Goal: Transaction & Acquisition: Book appointment/travel/reservation

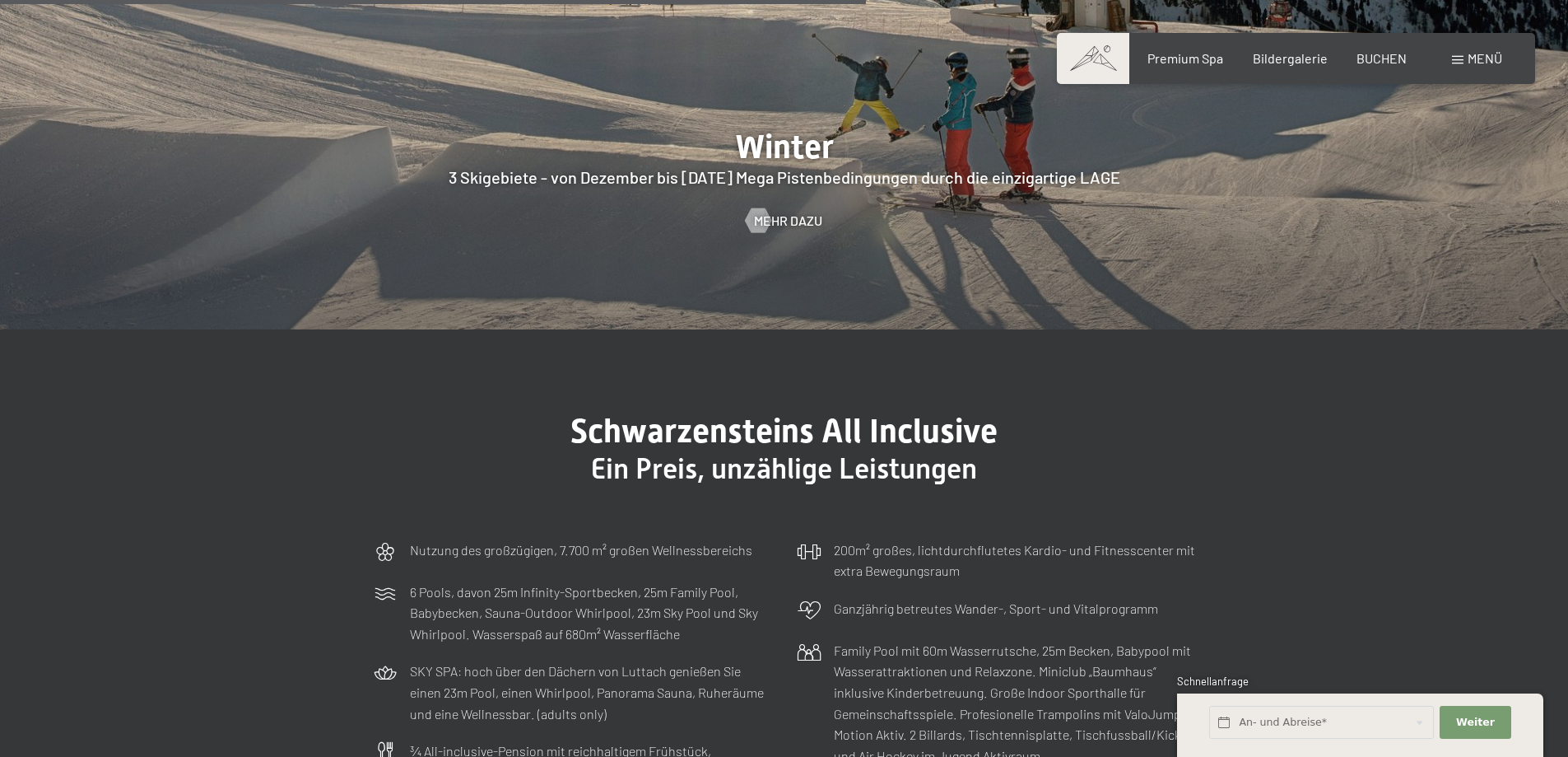
scroll to position [4941, 0]
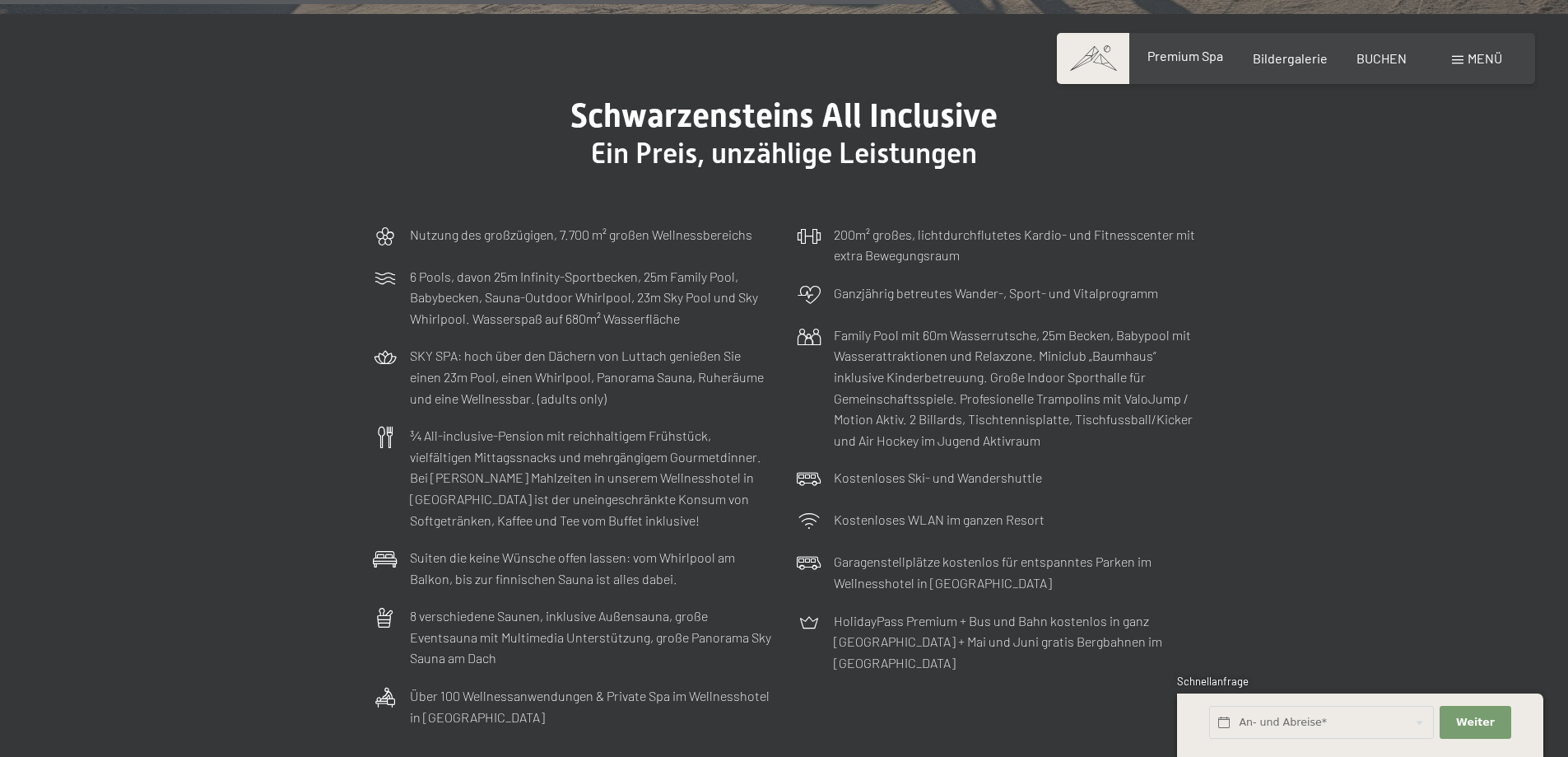
click at [1194, 53] on span "Premium Spa" at bounding box center [1185, 56] width 76 height 16
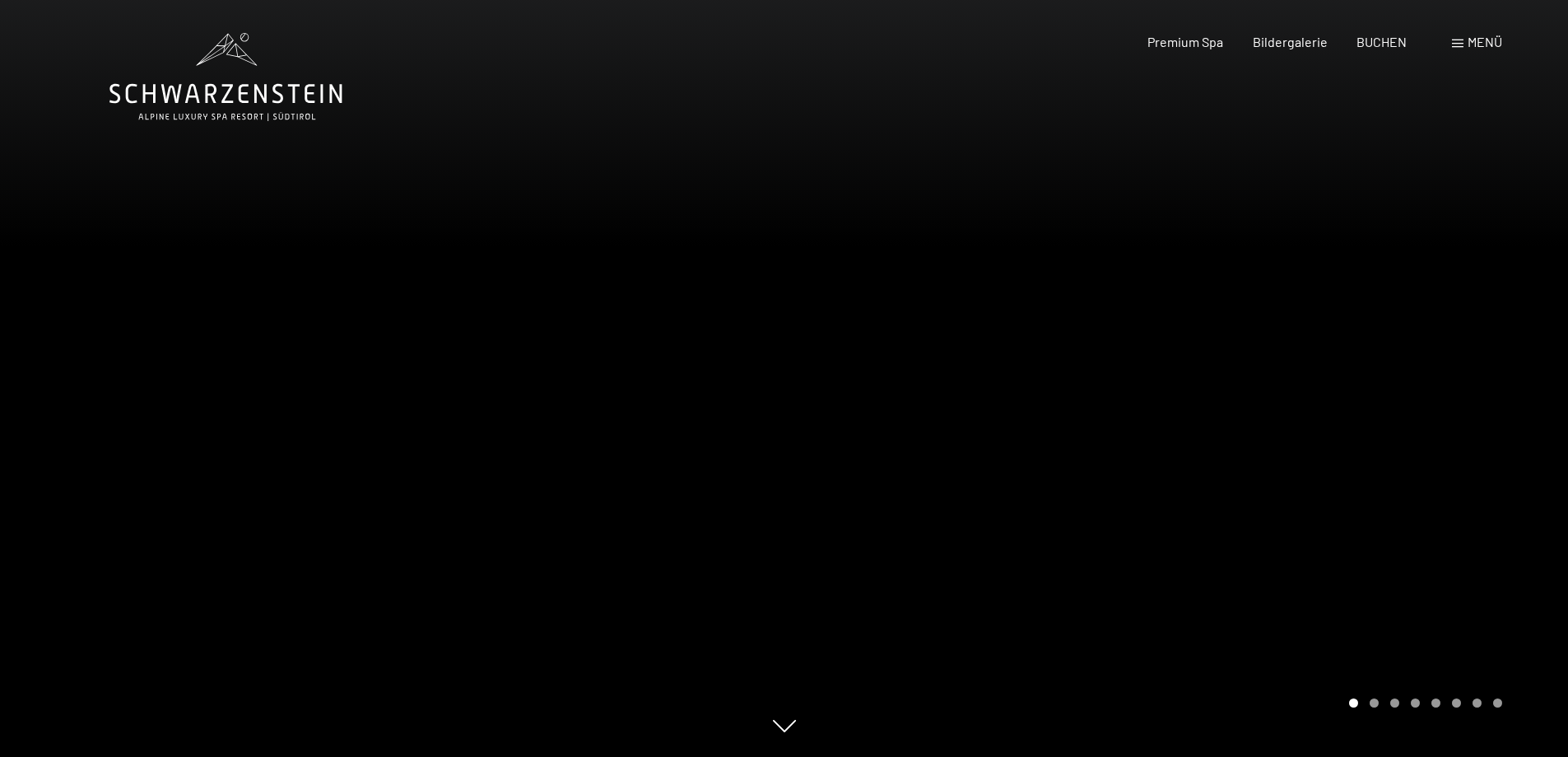
click at [1464, 38] on div "Menü" at bounding box center [1477, 42] width 51 height 19
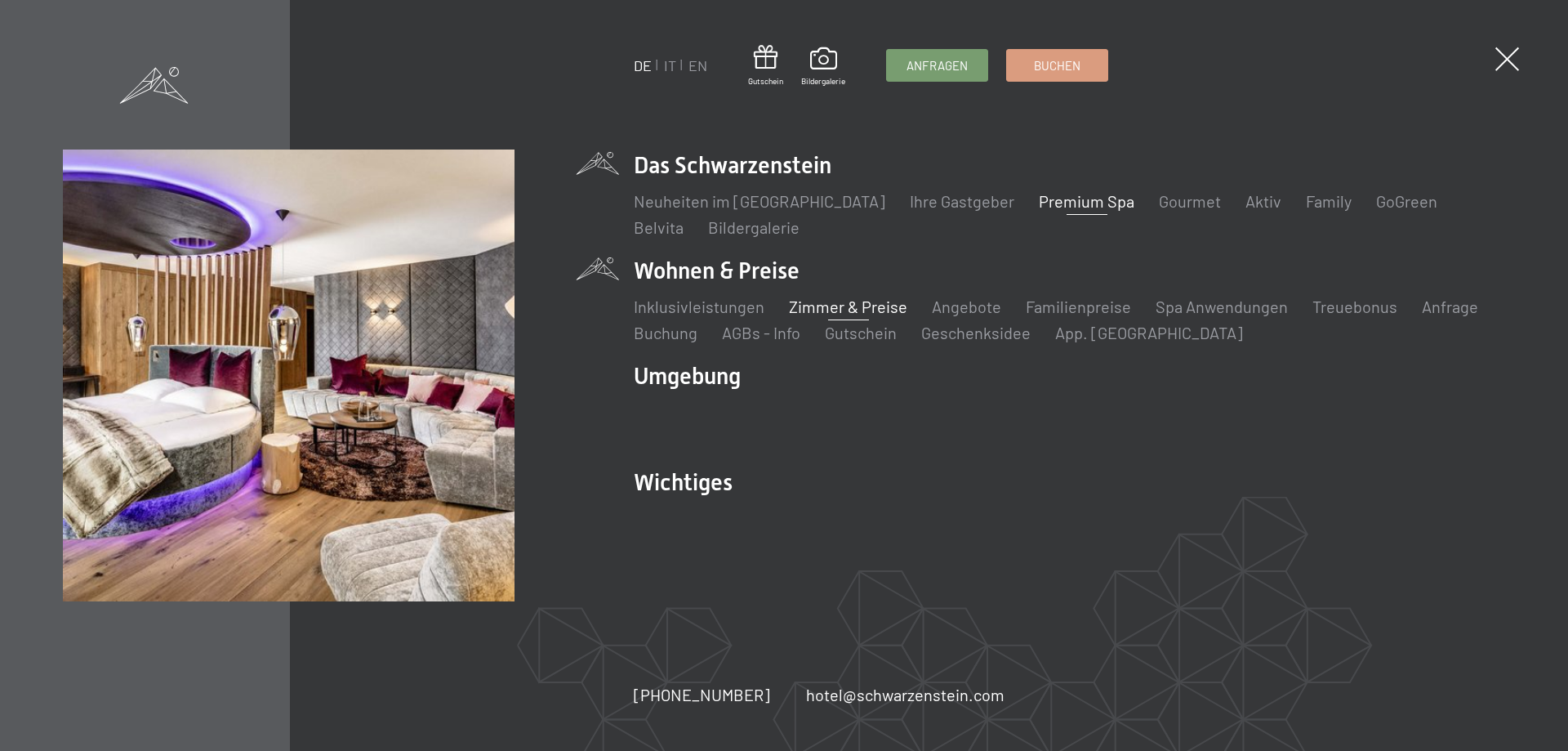
click at [811, 302] on link "Zimmer & Preise" at bounding box center [848, 306] width 119 height 19
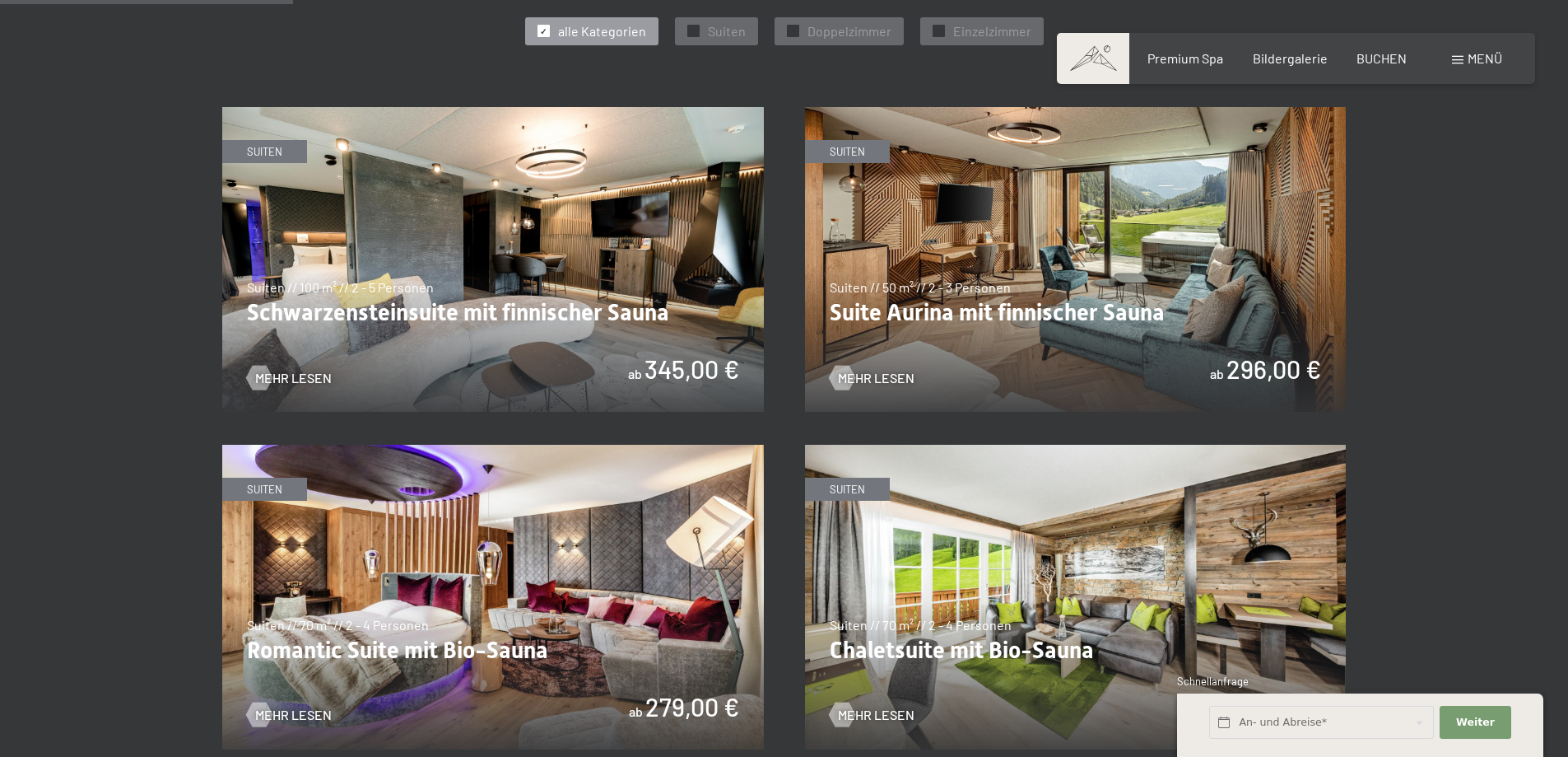
scroll to position [1317, 0]
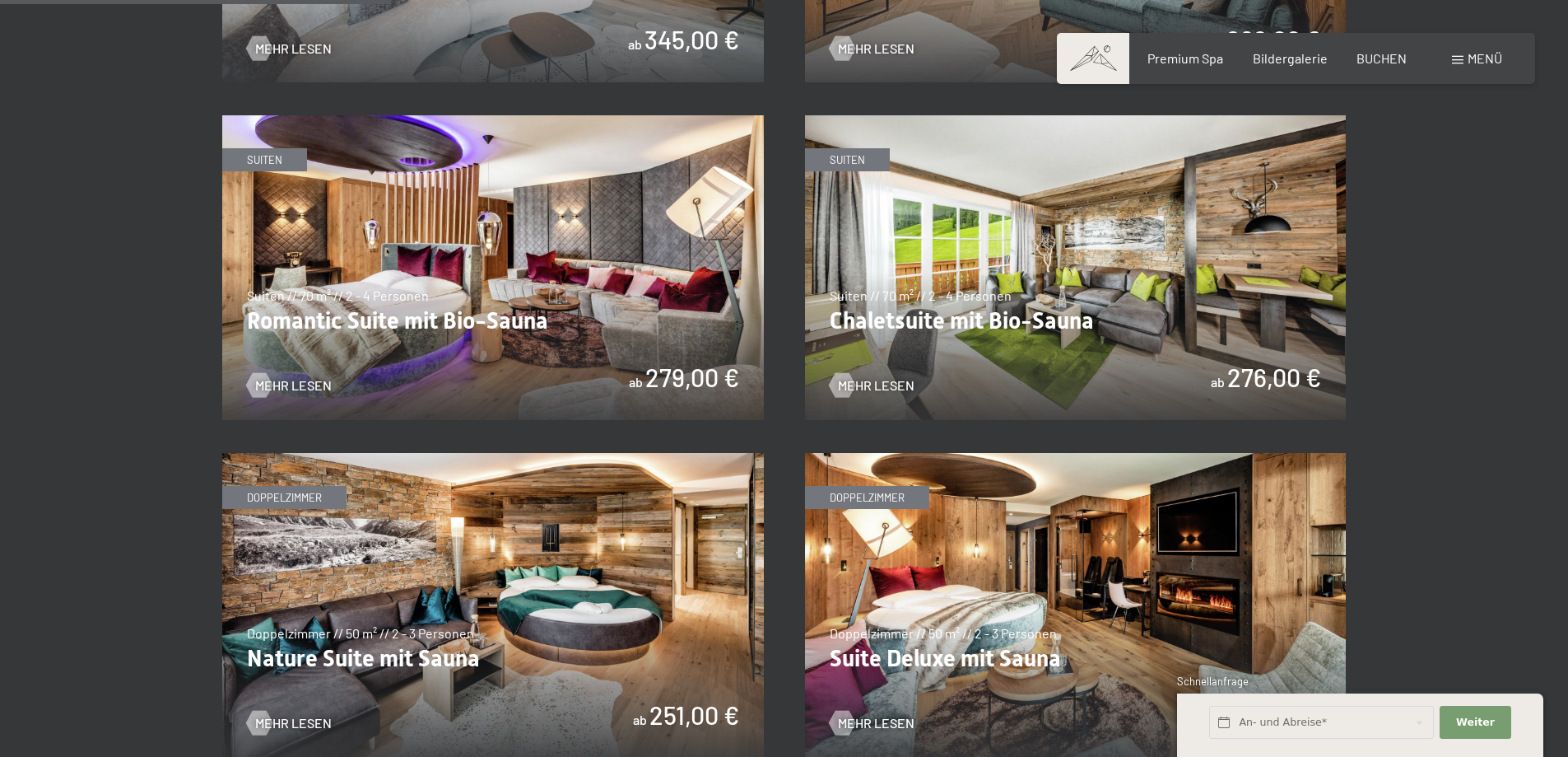
click at [982, 344] on img at bounding box center [1076, 267] width 541 height 305
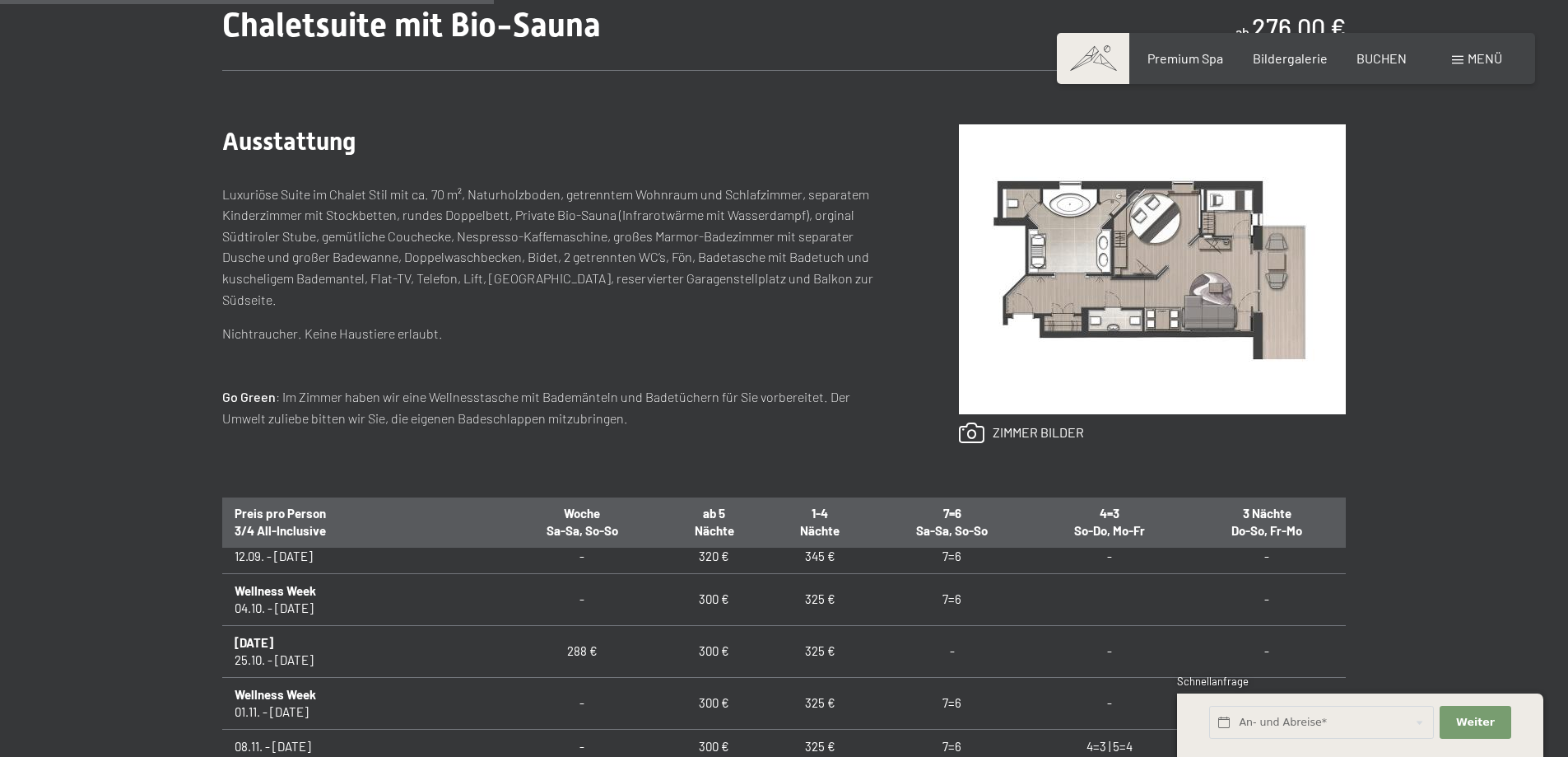
scroll to position [988, 0]
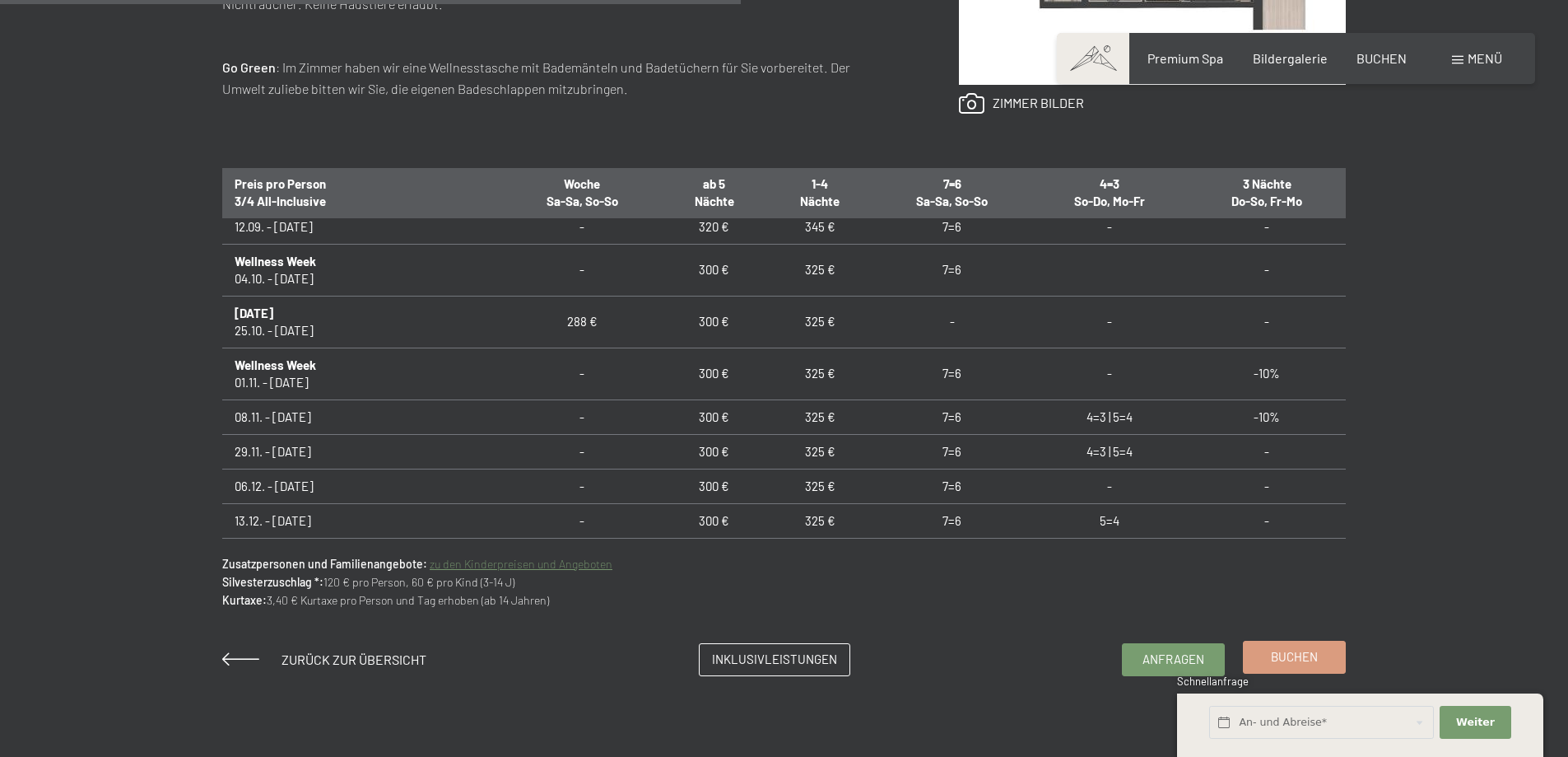
click at [1334, 651] on link "Buchen" at bounding box center [1294, 657] width 101 height 31
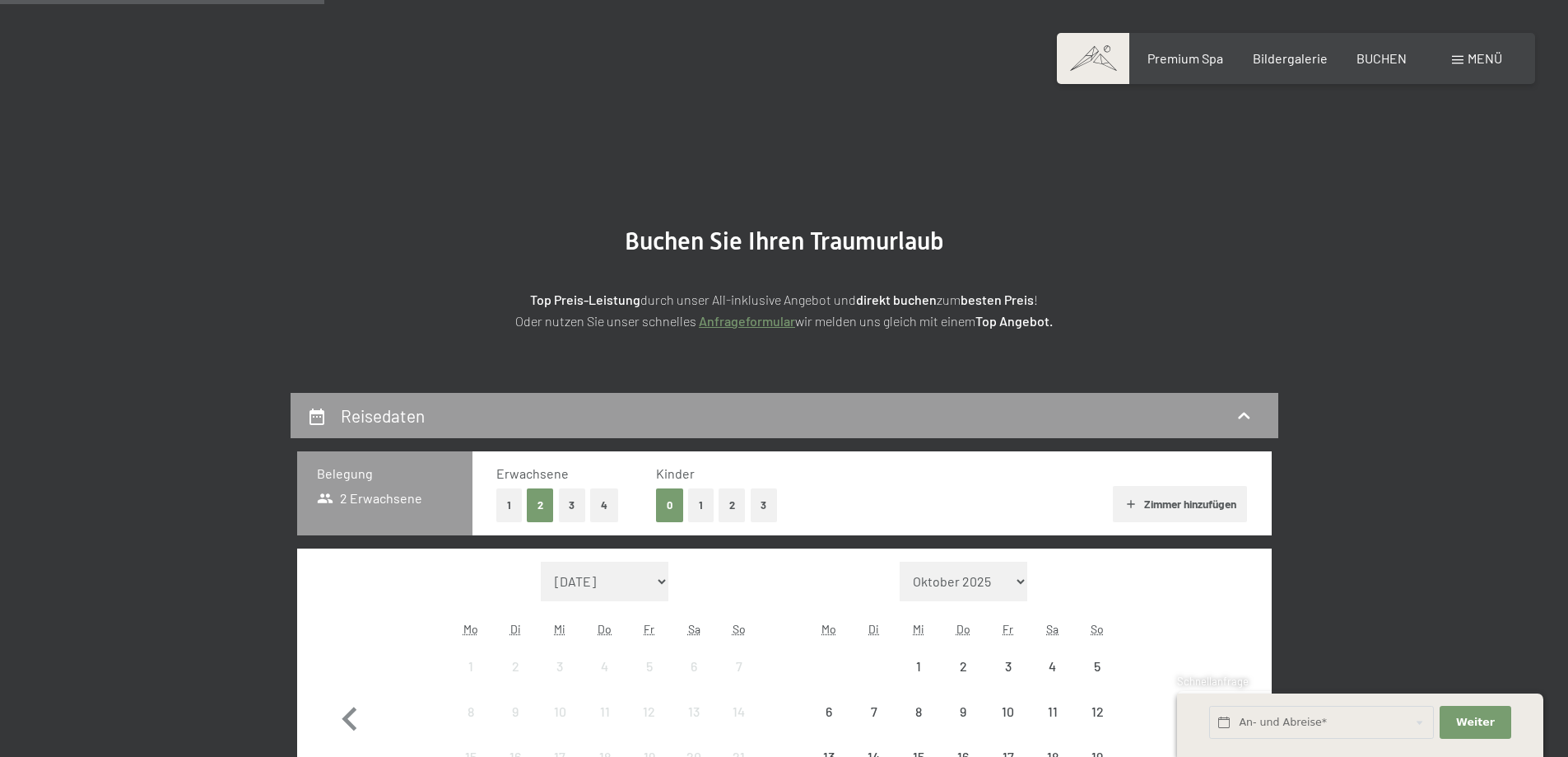
scroll to position [329, 0]
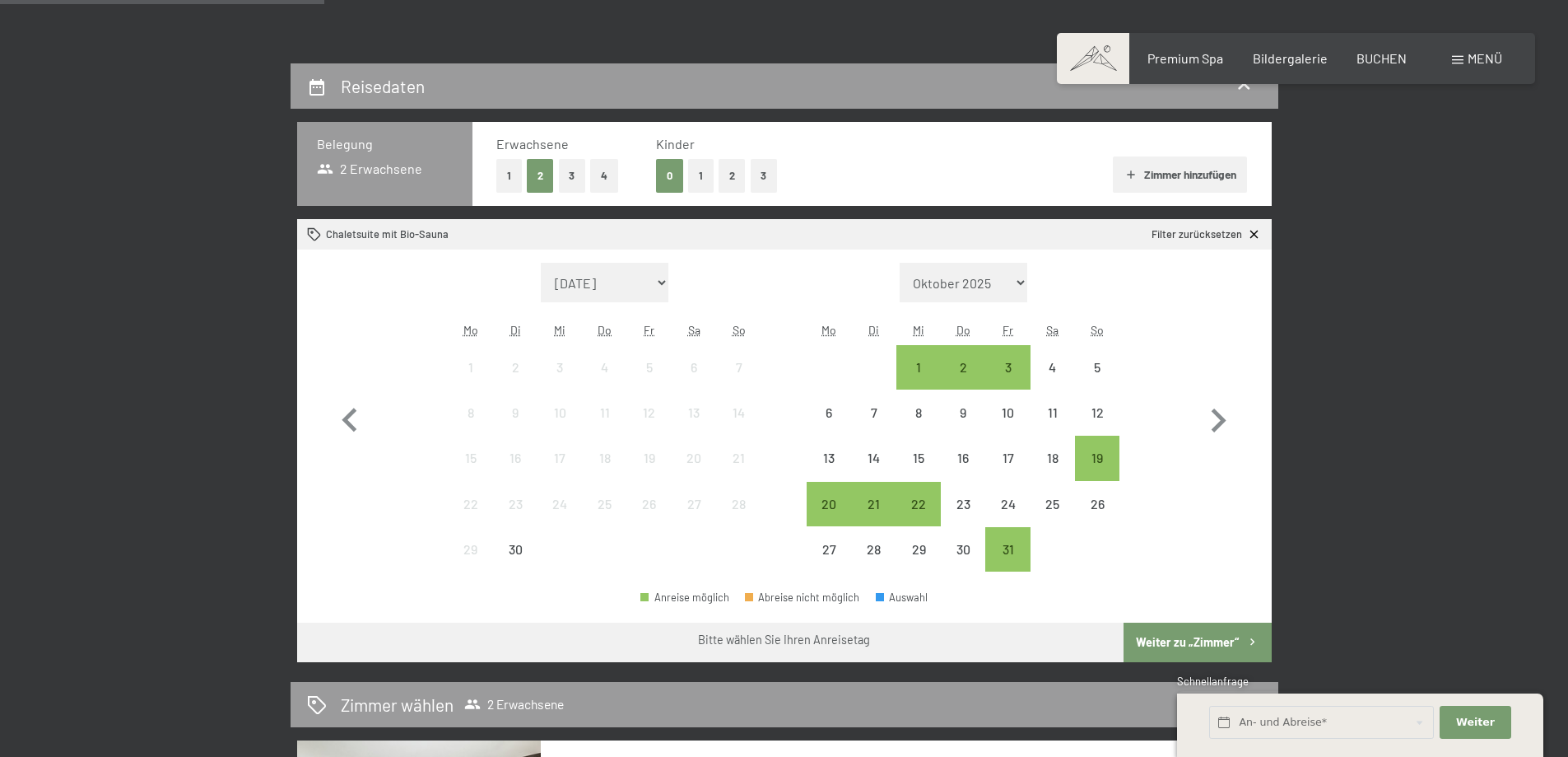
click at [1023, 283] on select "Oktober 2025 [DATE] Dezember 2025 Januar 2026 Februar 2026 März 2026 [DATE] Mai…" at bounding box center [964, 283] width 129 height 40
select select "[DATE]"
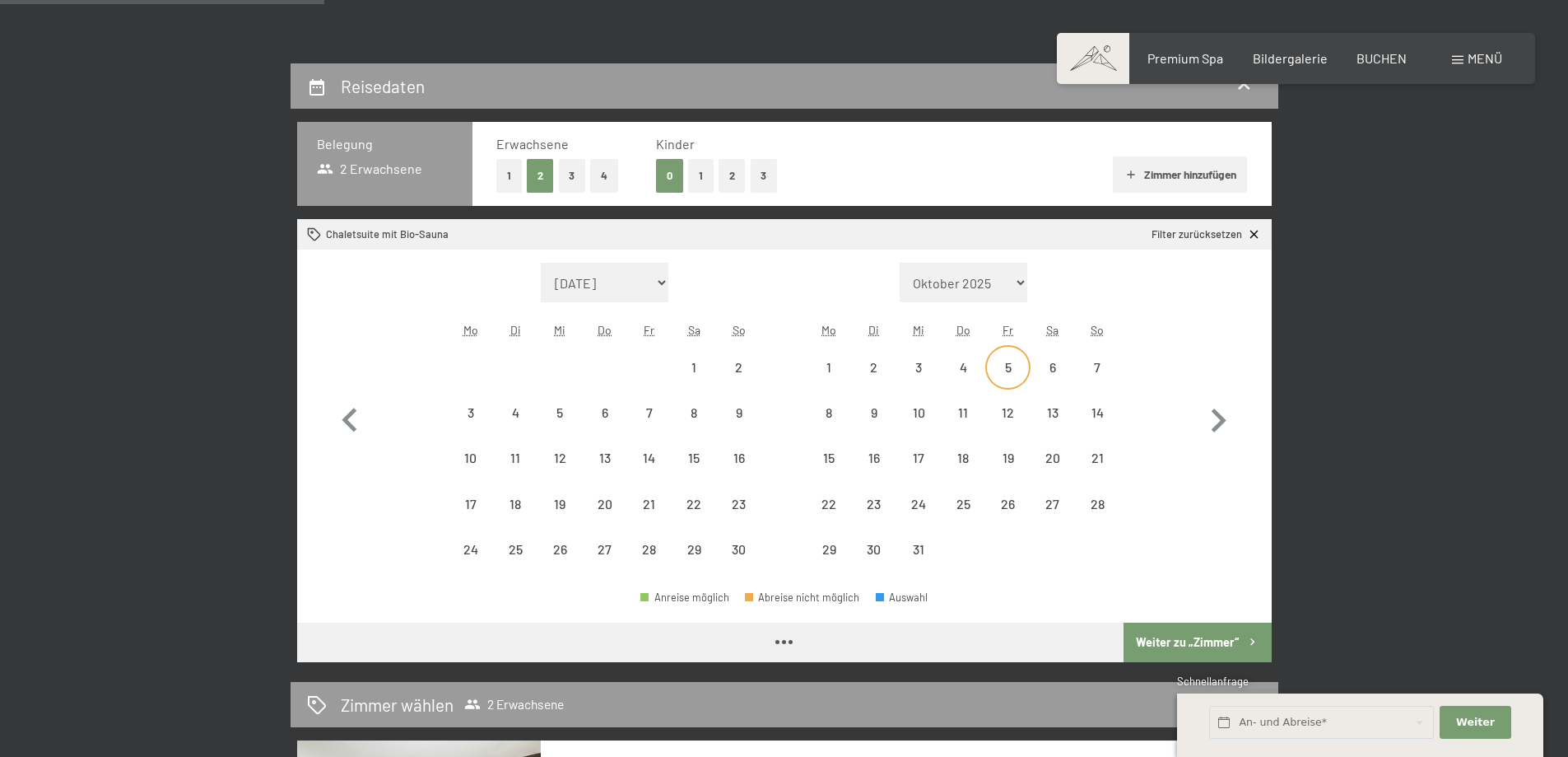
select select "[DATE]"
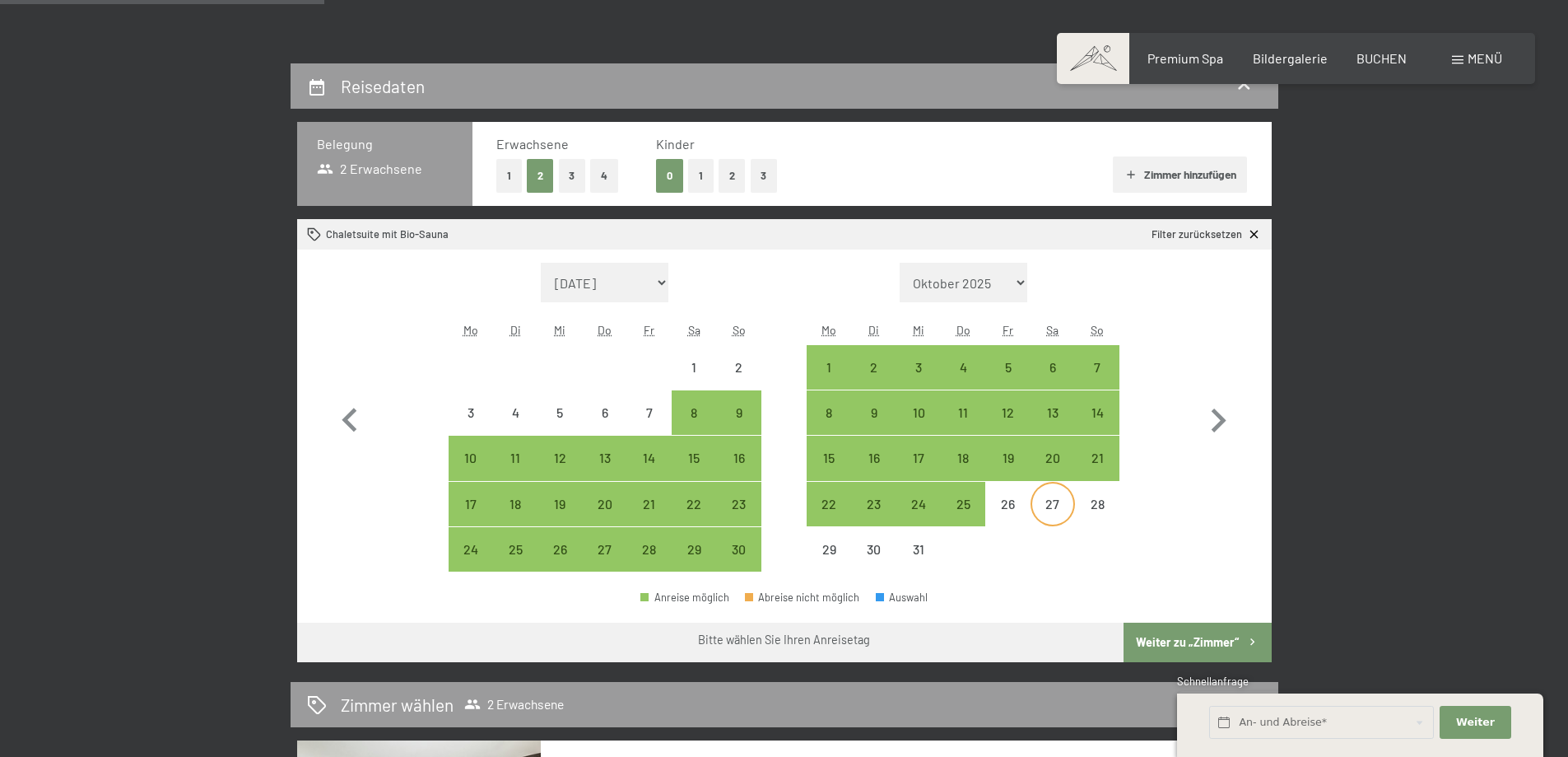
click at [1057, 510] on div "27" at bounding box center [1053, 518] width 41 height 41
select select "[DATE]"
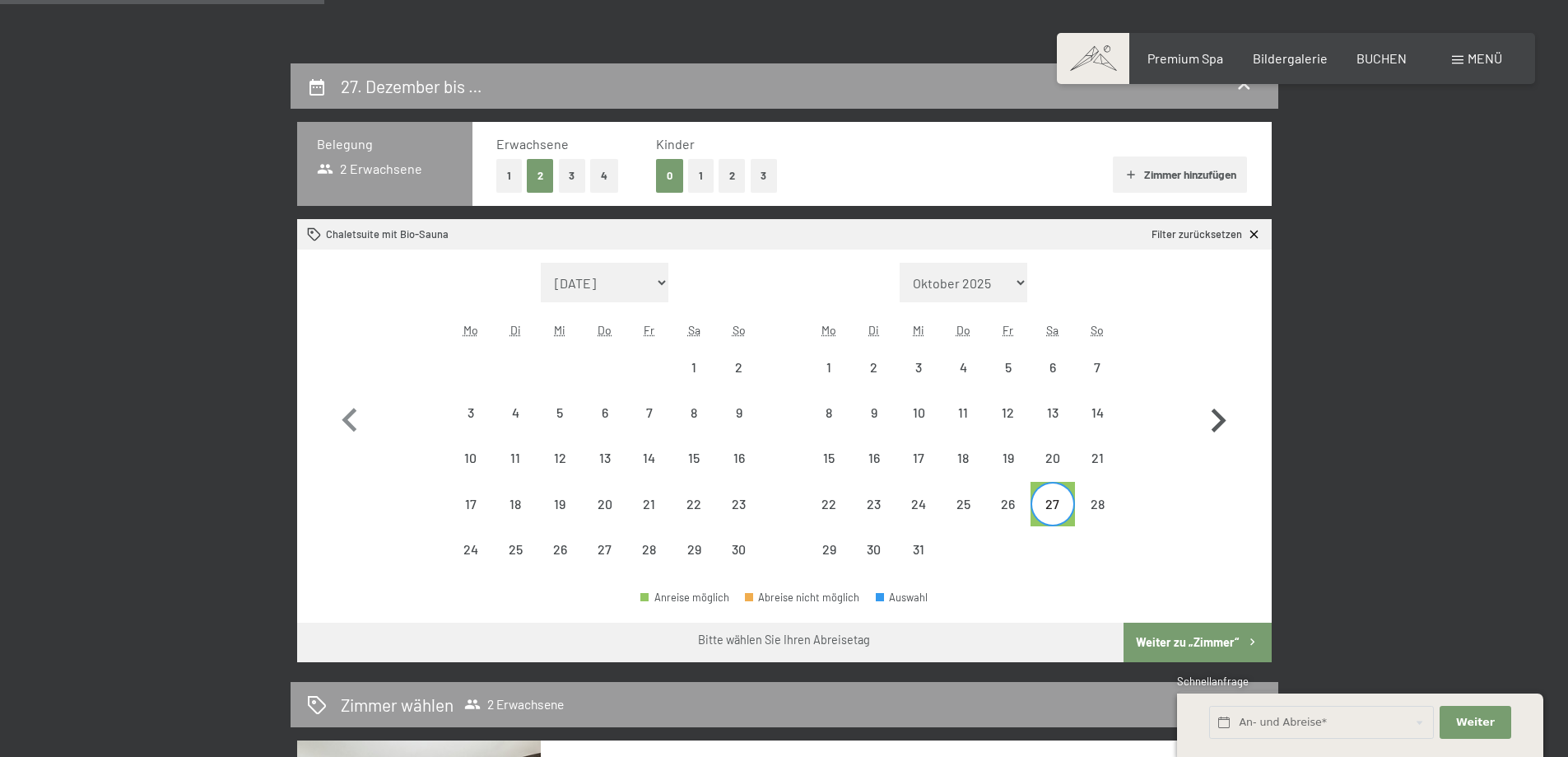
click at [1221, 419] on icon "button" at bounding box center [1218, 420] width 15 height 24
select select "[DATE]"
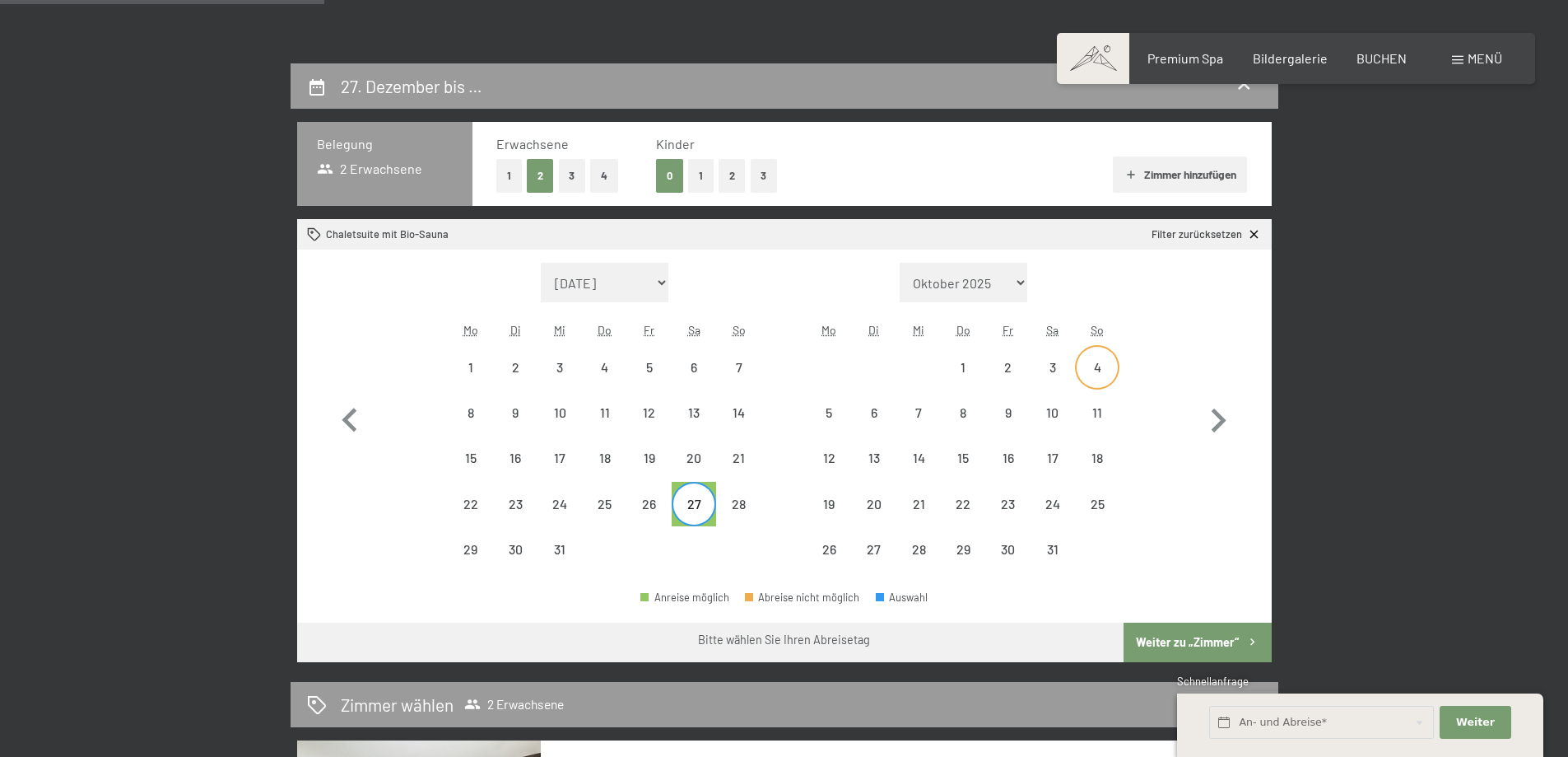
click at [1095, 362] on div "4" at bounding box center [1098, 381] width 41 height 41
select select "[DATE]"
